Goal: Task Accomplishment & Management: Manage account settings

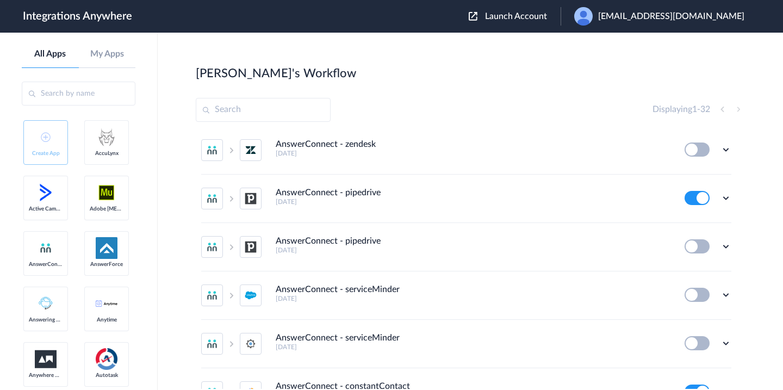
scroll to position [493, 0]
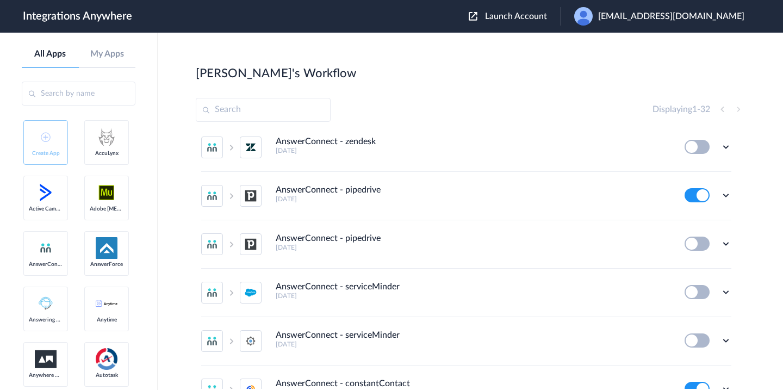
click at [493, 210] on li "AnswerConnect - pipedrive [DATE] Edit Task history Delete" at bounding box center [466, 196] width 530 height 48
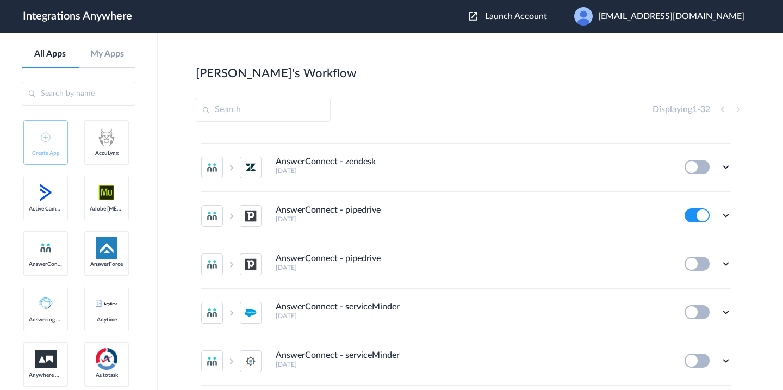
scroll to position [506, 0]
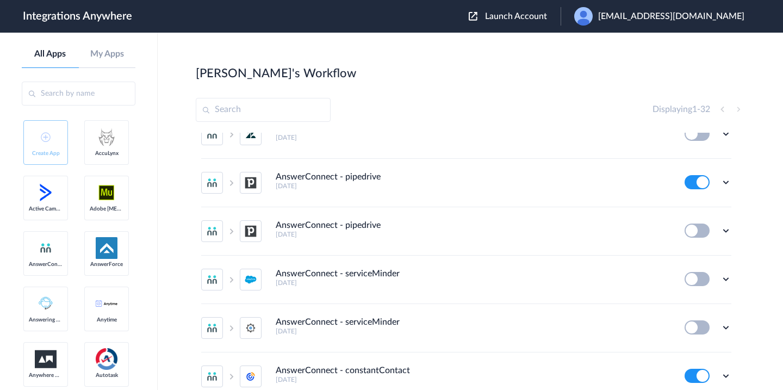
click at [478, 17] on img at bounding box center [473, 16] width 9 height 9
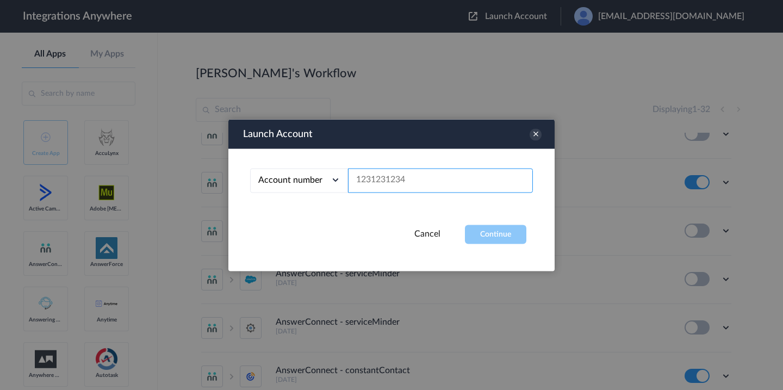
click at [373, 184] on input "text" at bounding box center [440, 180] width 185 height 24
paste input "9999000091"
type input "9999000091"
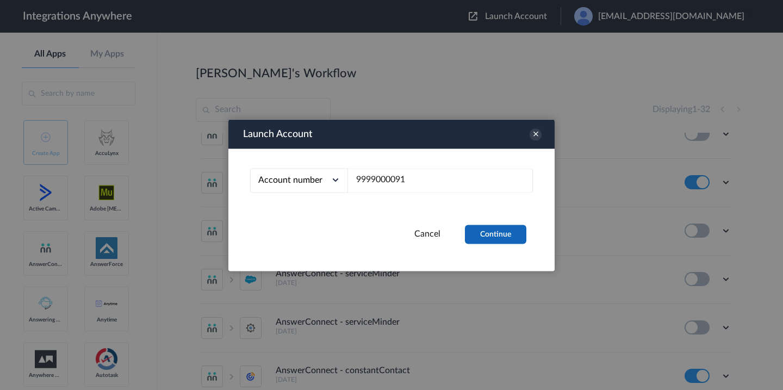
click at [509, 239] on button "Continue" at bounding box center [495, 234] width 61 height 19
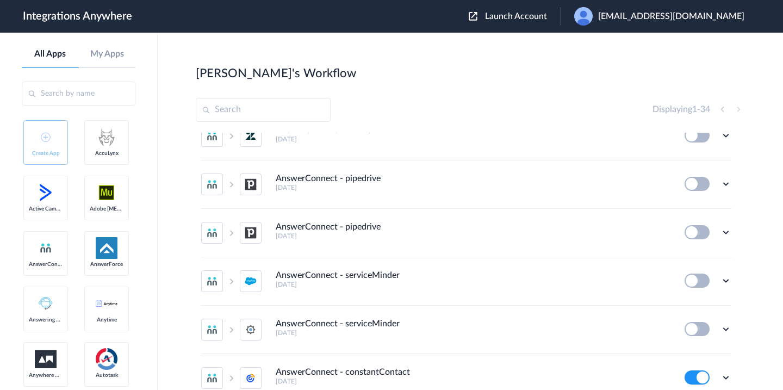
scroll to position [597, 0]
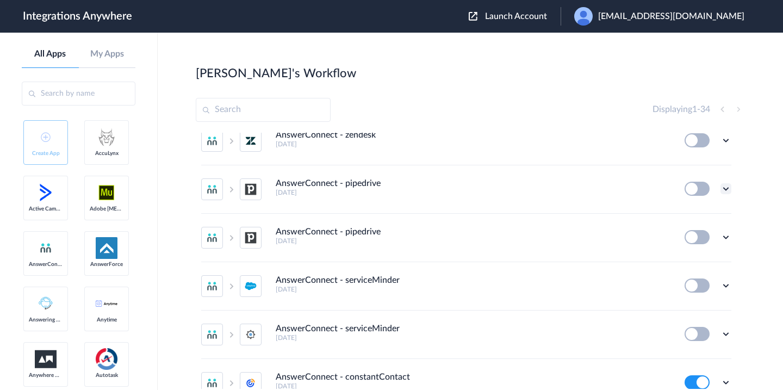
click at [724, 189] on icon at bounding box center [726, 188] width 11 height 11
click at [690, 253] on span "Delete" at bounding box center [693, 254] width 22 height 8
click at [678, 262] on span "Are you sure?" at bounding box center [688, 258] width 39 height 17
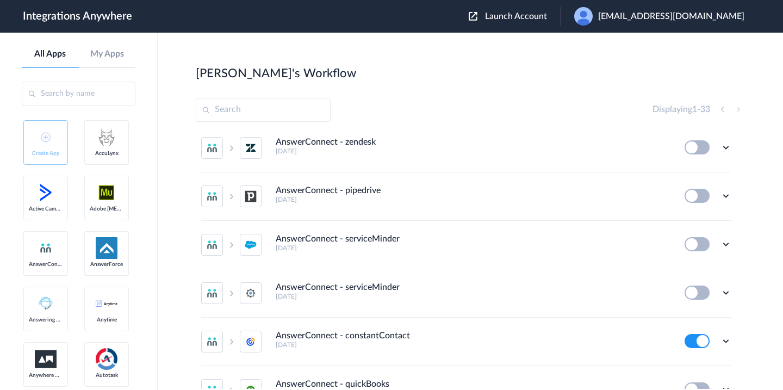
scroll to position [581, 0]
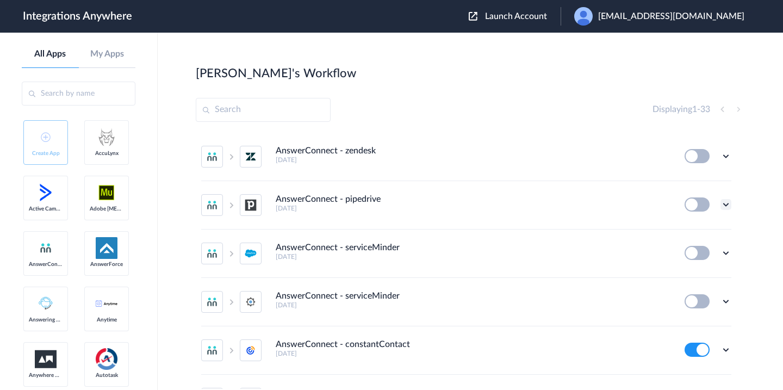
click at [724, 206] on icon at bounding box center [726, 204] width 11 height 11
click at [700, 266] on span "Delete" at bounding box center [693, 270] width 22 height 8
click at [691, 273] on span "Are you sure?" at bounding box center [688, 274] width 39 height 17
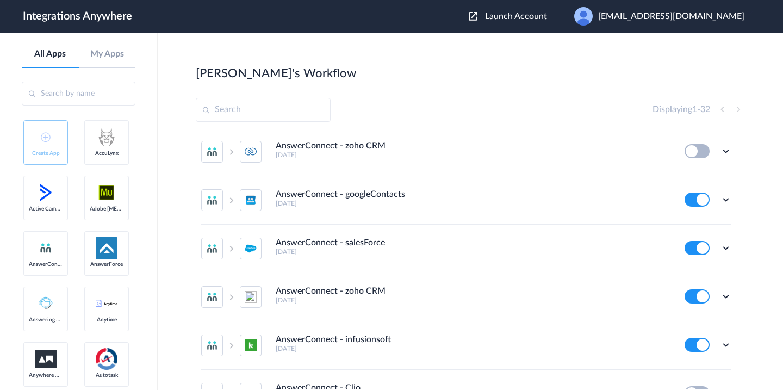
scroll to position [1133, 0]
